Goal: Transaction & Acquisition: Purchase product/service

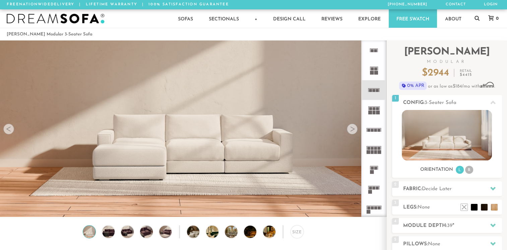
click at [352, 131] on div at bounding box center [352, 129] width 11 height 11
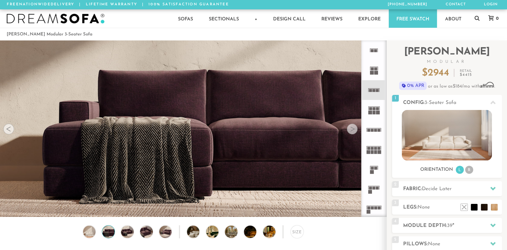
click at [351, 131] on div at bounding box center [352, 129] width 11 height 11
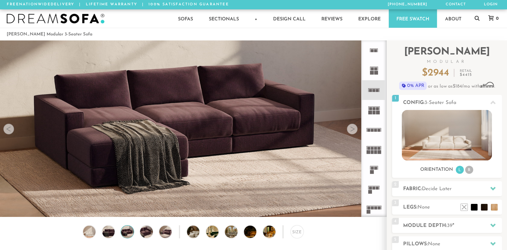
click at [348, 134] on div at bounding box center [352, 129] width 11 height 11
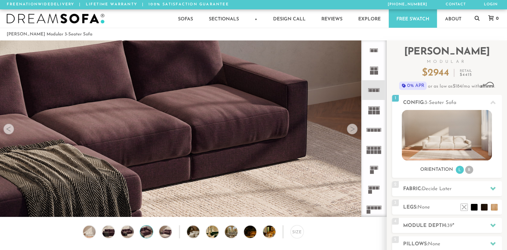
click at [346, 132] on img at bounding box center [193, 74] width 386 height 129
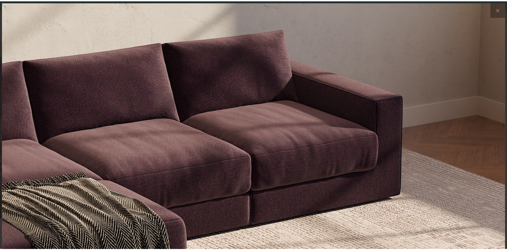
scroll to position [7449, 506]
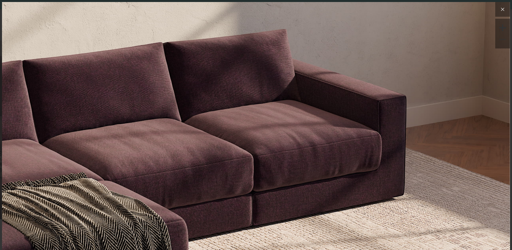
click at [498, 9] on icon at bounding box center [502, 9] width 8 height 8
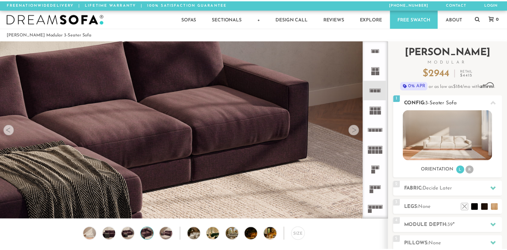
scroll to position [5, 5]
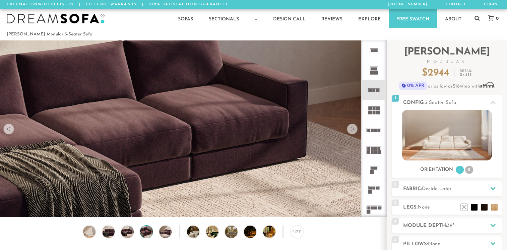
click at [352, 130] on div at bounding box center [352, 129] width 11 height 11
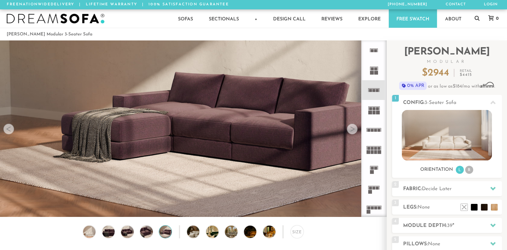
click at [351, 130] on div at bounding box center [352, 129] width 11 height 11
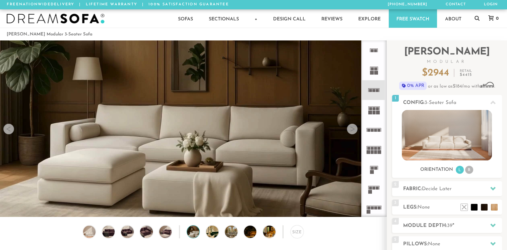
click at [350, 130] on div at bounding box center [352, 129] width 11 height 11
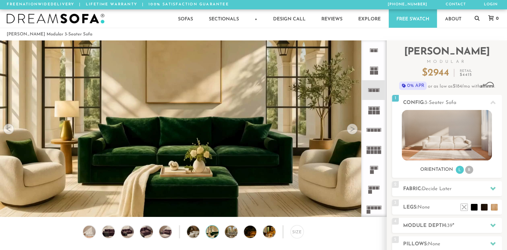
click at [350, 130] on div at bounding box center [352, 129] width 11 height 11
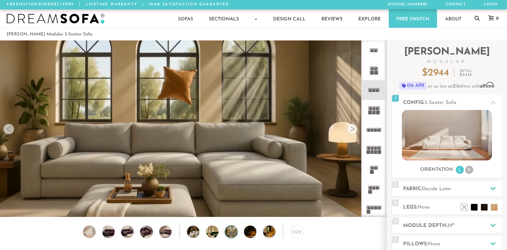
click at [350, 130] on div at bounding box center [352, 129] width 11 height 11
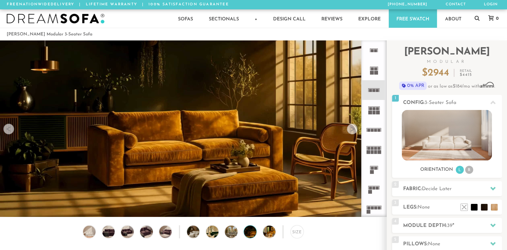
click at [350, 130] on div at bounding box center [352, 129] width 11 height 11
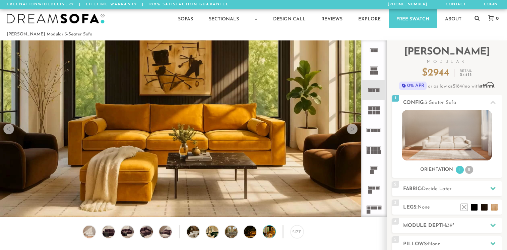
click at [349, 130] on div at bounding box center [352, 129] width 11 height 11
